Goal: Browse casually: Explore the website without a specific task or goal

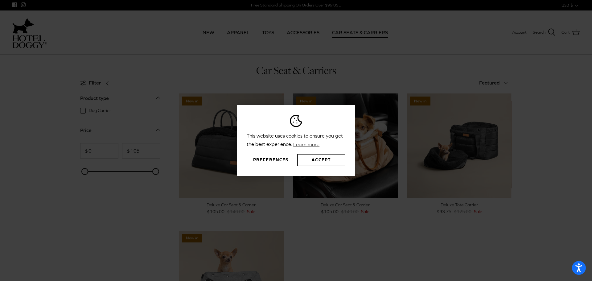
click at [308, 162] on button "Accept" at bounding box center [321, 160] width 48 height 12
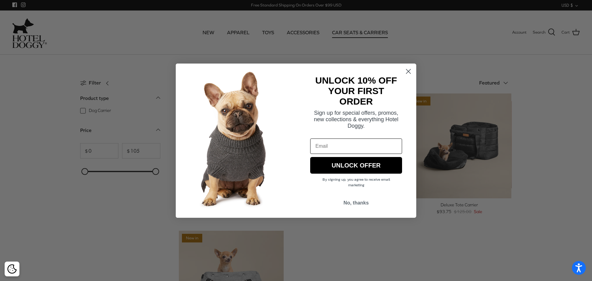
click at [410, 73] on circle "Close dialog" at bounding box center [408, 71] width 10 height 10
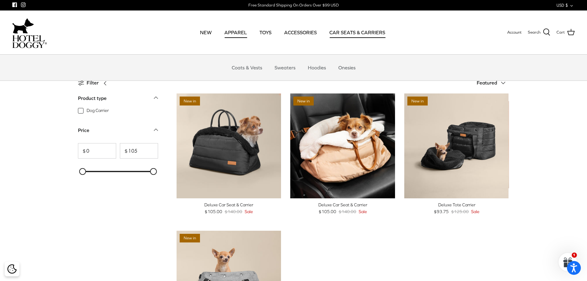
click at [243, 32] on link "APPAREL" at bounding box center [236, 32] width 34 height 21
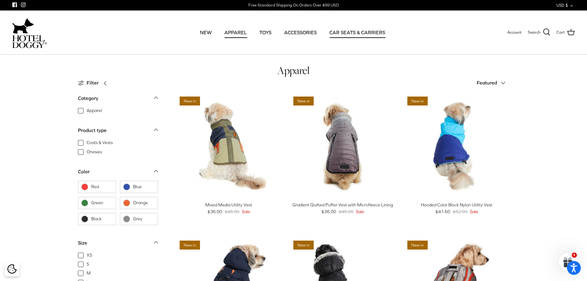
click at [341, 31] on link "CAR SEATS & CARRIERS" at bounding box center [357, 32] width 67 height 21
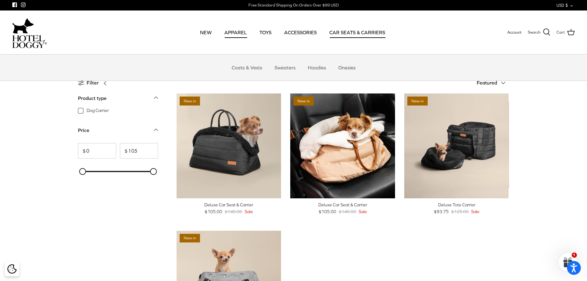
click at [240, 30] on link "APPAREL" at bounding box center [236, 32] width 34 height 21
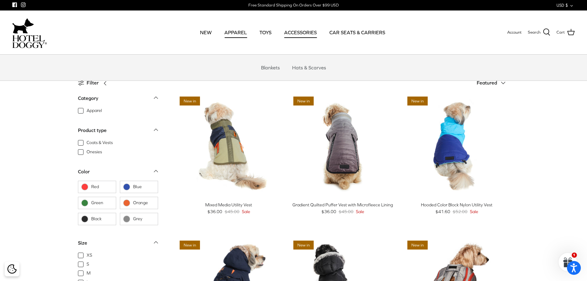
click at [296, 34] on link "ACCESSORIES" at bounding box center [301, 32] width 44 height 21
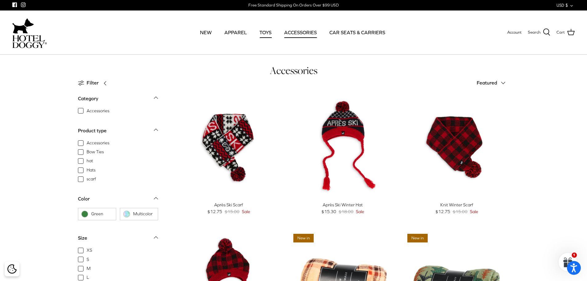
click at [263, 33] on link "TOYS" at bounding box center [265, 32] width 23 height 21
